Goal: Find specific page/section: Find specific page/section

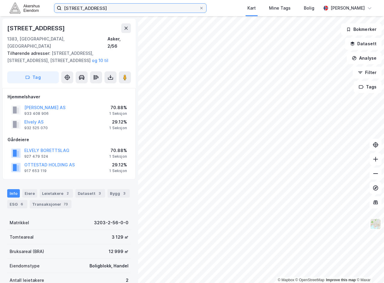
drag, startPoint x: 0, startPoint y: 0, endPoint x: -24, endPoint y: 18, distance: 29.8
click at [0, 18] on html "kirkeveien 220 Kart Mine Tags Bolig [PERSON_NAME] © Mapbox © OpenStreetMap Impr…" at bounding box center [192, 141] width 384 height 283
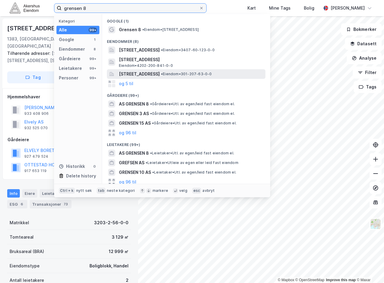
type input "grensen 8"
click at [163, 75] on span "•" at bounding box center [162, 74] width 2 height 5
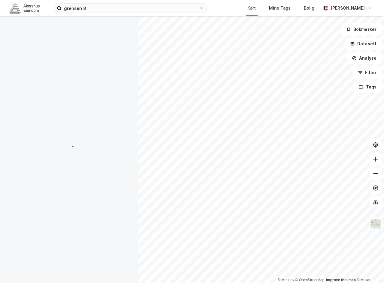
scroll to position [1, 0]
